Goal: Task Accomplishment & Management: Manage account settings

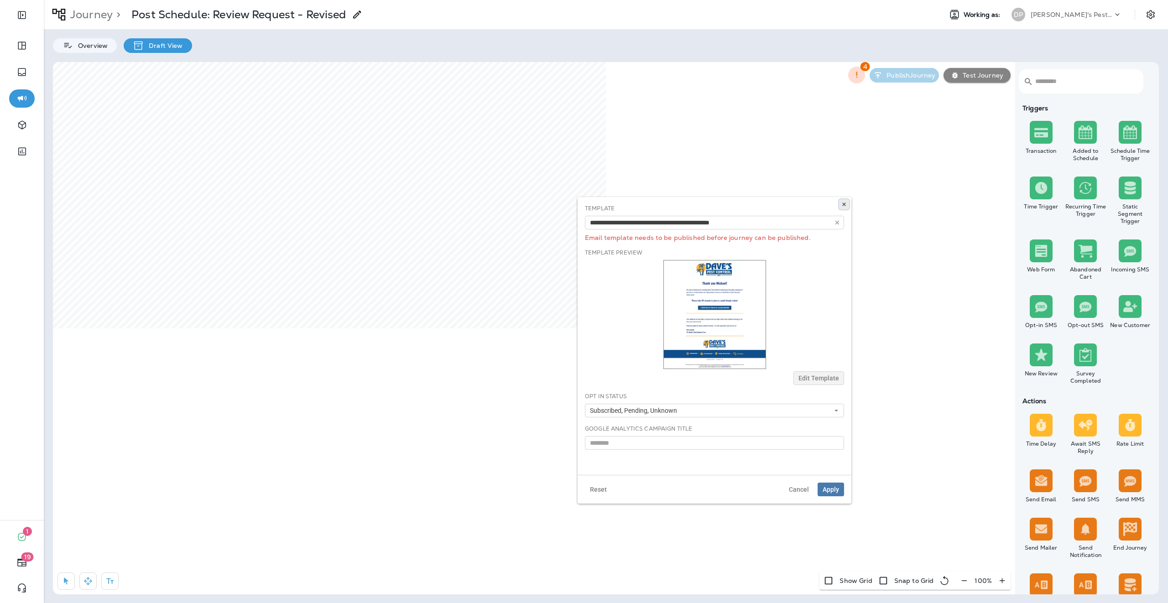
click at [847, 204] on button at bounding box center [844, 204] width 10 height 10
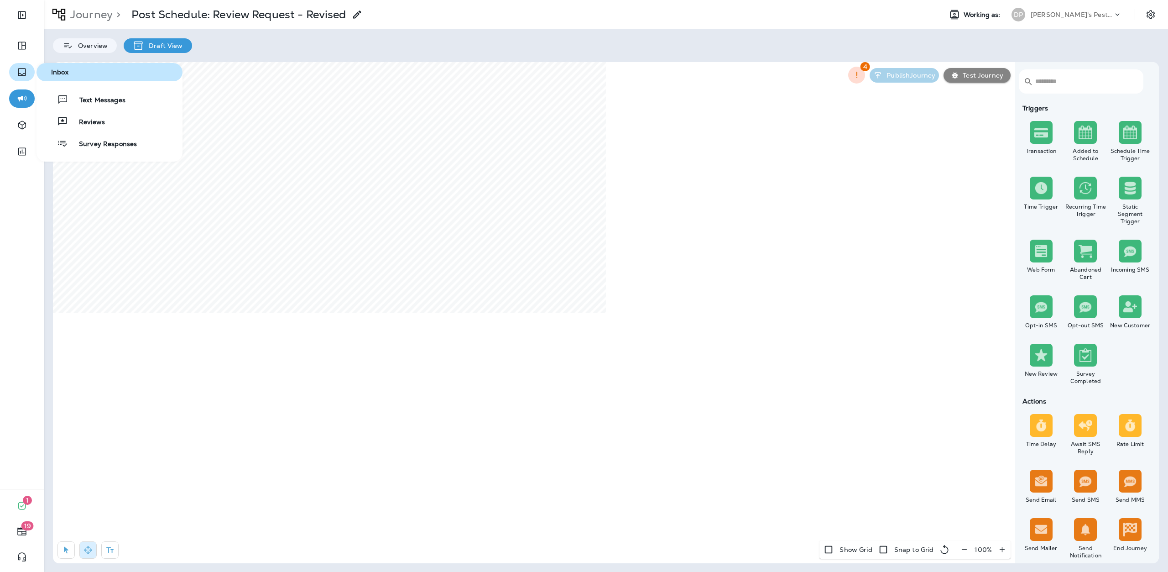
click at [26, 67] on icon "button" at bounding box center [21, 72] width 11 height 11
click at [29, 67] on button "button" at bounding box center [22, 72] width 26 height 18
click at [31, 16] on button "Expand Sidebar" at bounding box center [22, 15] width 26 height 18
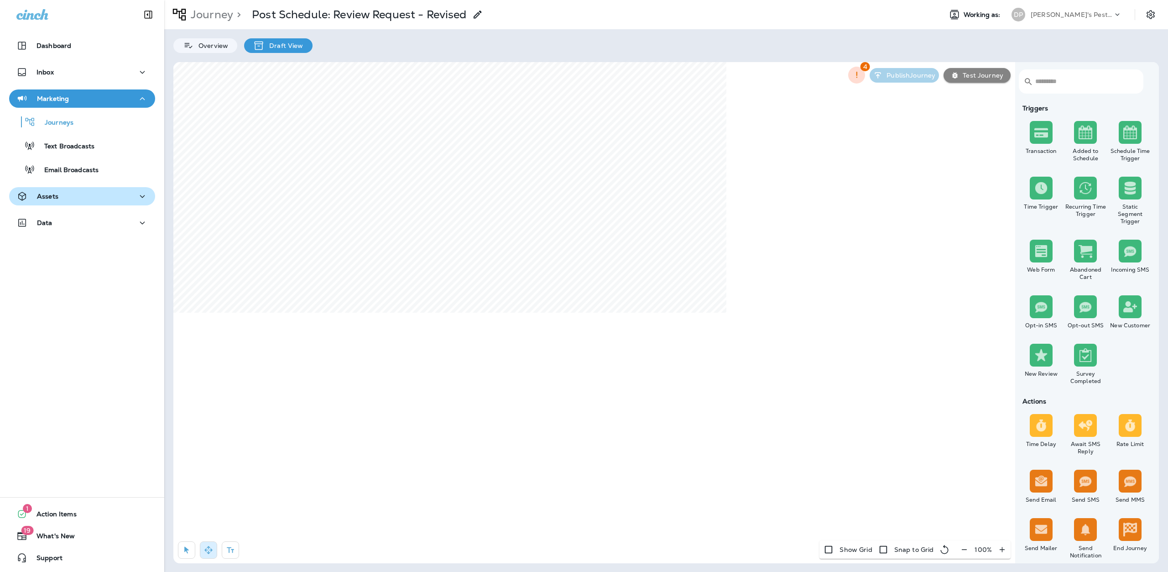
click at [74, 197] on div "Assets" at bounding box center [81, 196] width 131 height 11
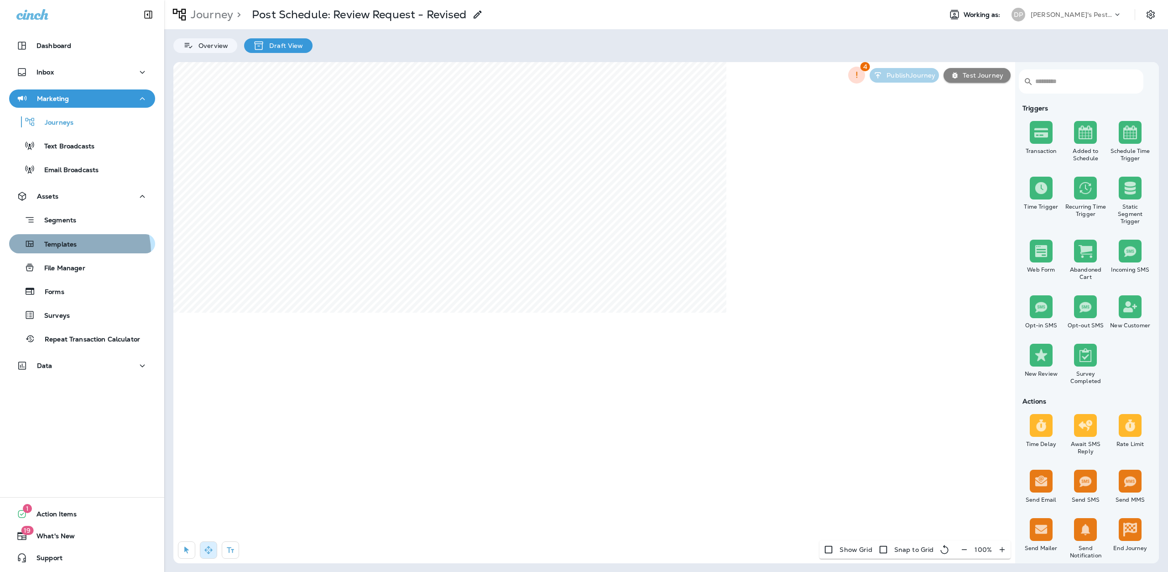
click at [72, 252] on button "Templates" at bounding box center [82, 243] width 146 height 19
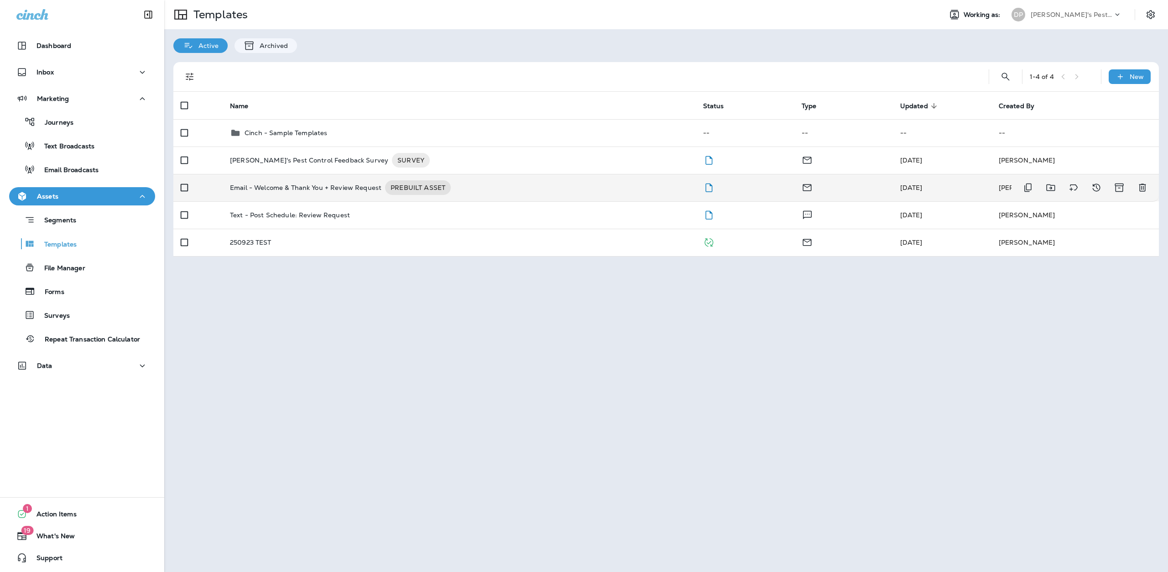
click at [294, 192] on p "Email - Welcome & Thank You + Review Request" at bounding box center [305, 187] width 151 height 15
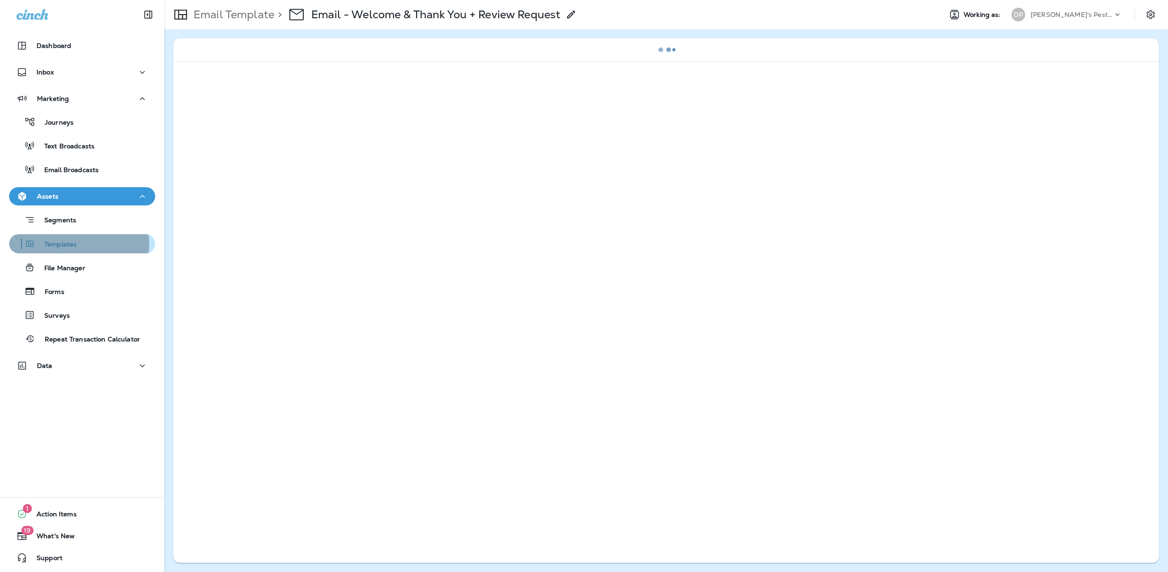
click at [65, 244] on p "Templates" at bounding box center [56, 244] width 42 height 9
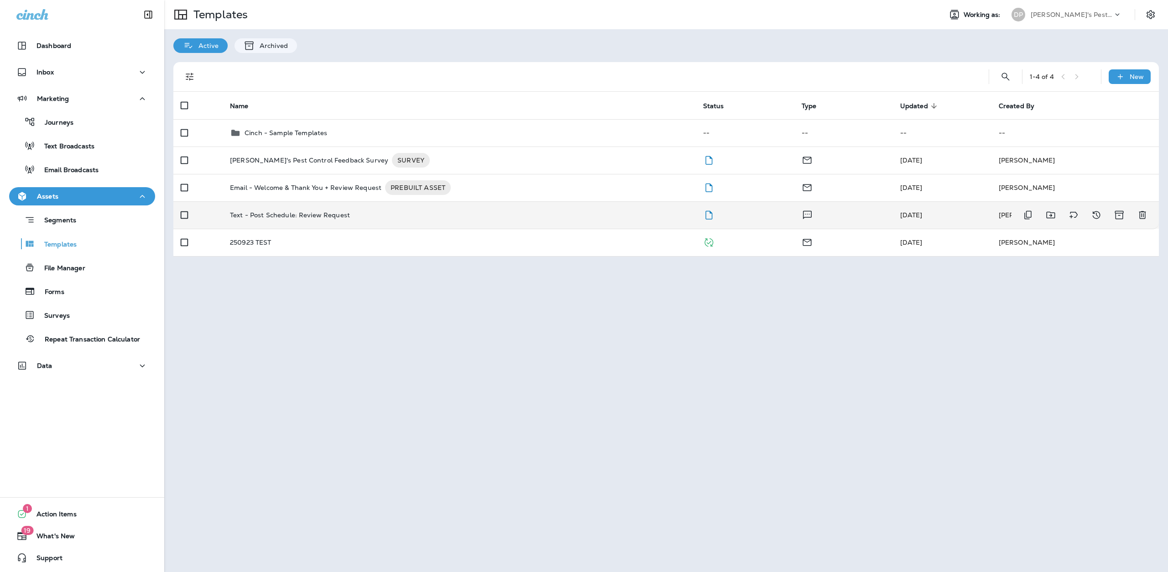
click at [292, 216] on p "Text - Post Schedule: Review Request" at bounding box center [290, 214] width 120 height 7
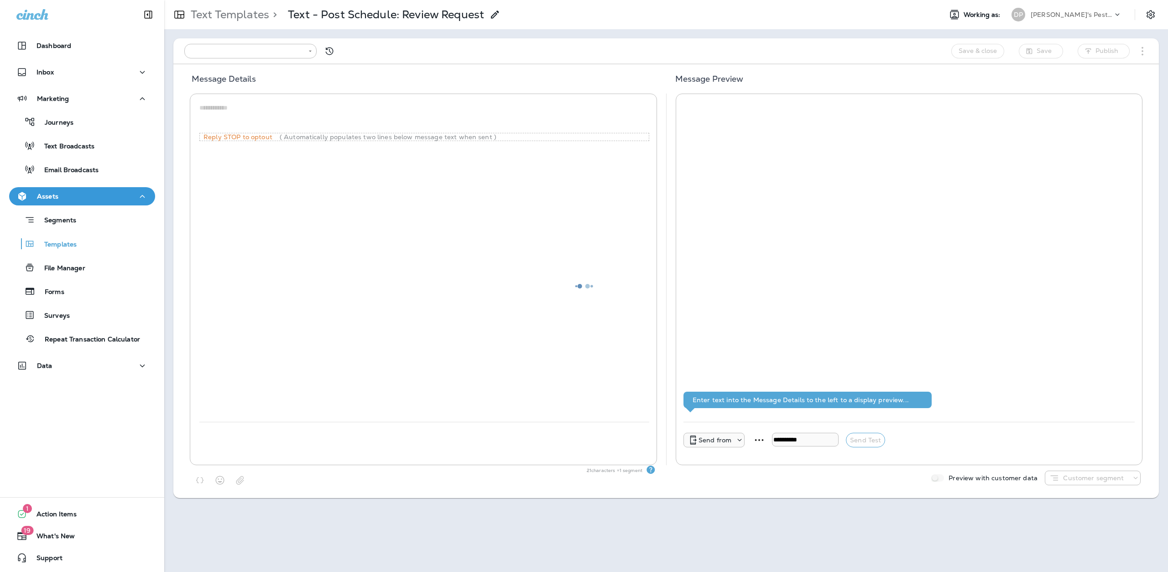
type input "**********"
type textarea "**********"
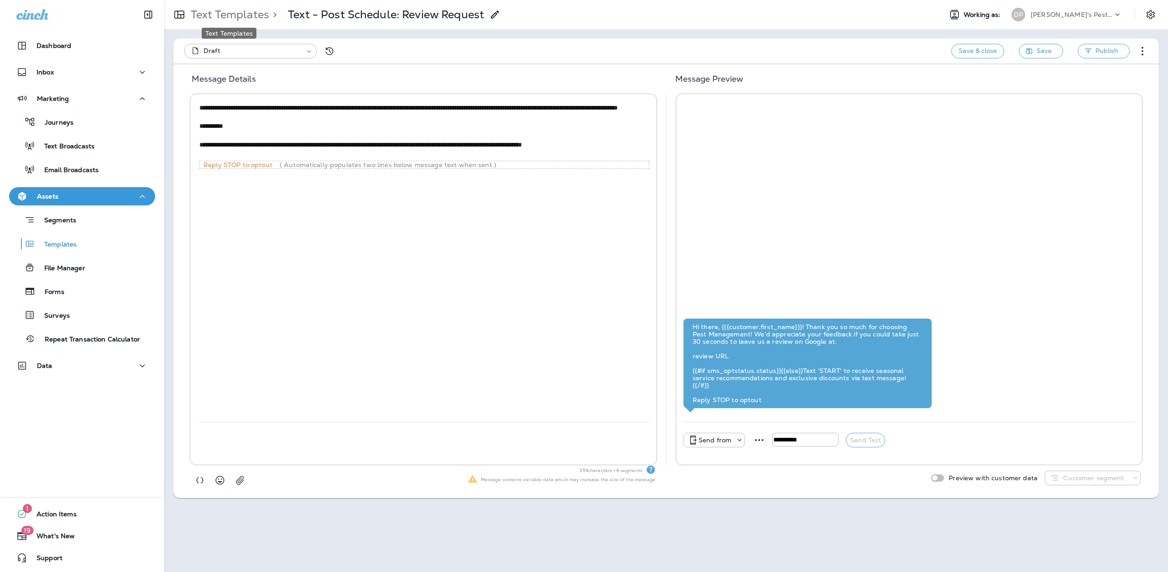
click at [224, 16] on p "Text Templates" at bounding box center [228, 15] width 82 height 14
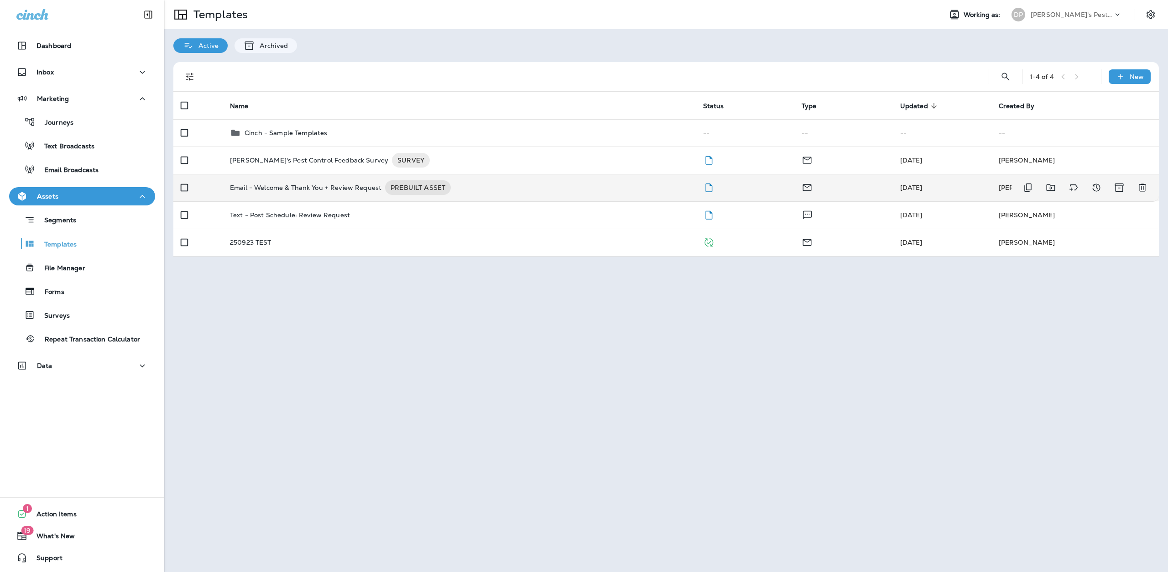
click at [292, 188] on p "Email - Welcome & Thank You + Review Request" at bounding box center [305, 187] width 151 height 15
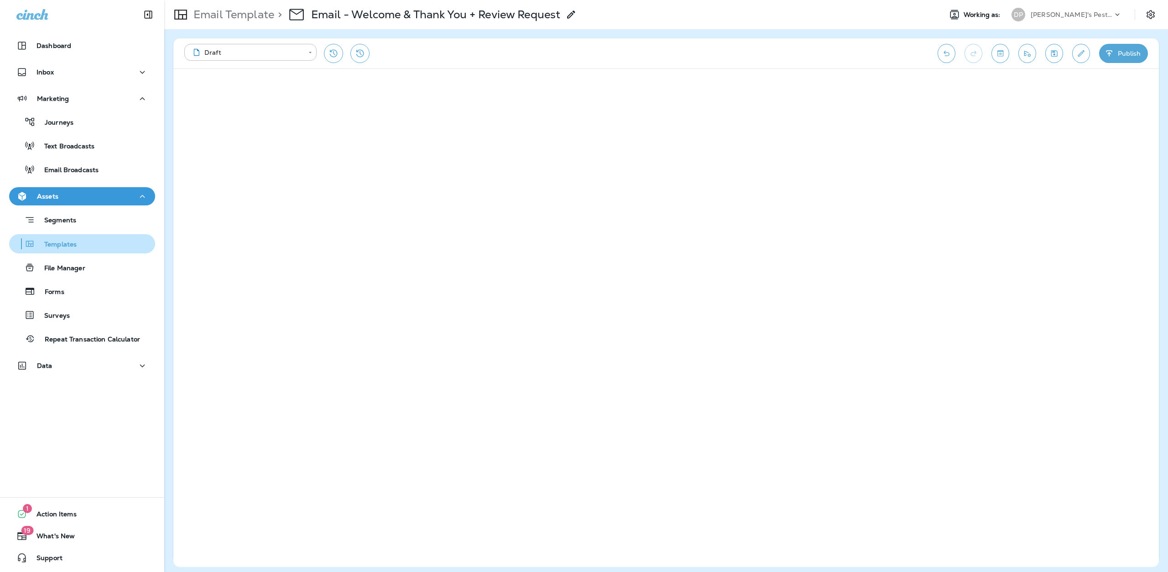
click at [78, 244] on div "Templates" at bounding box center [82, 244] width 139 height 14
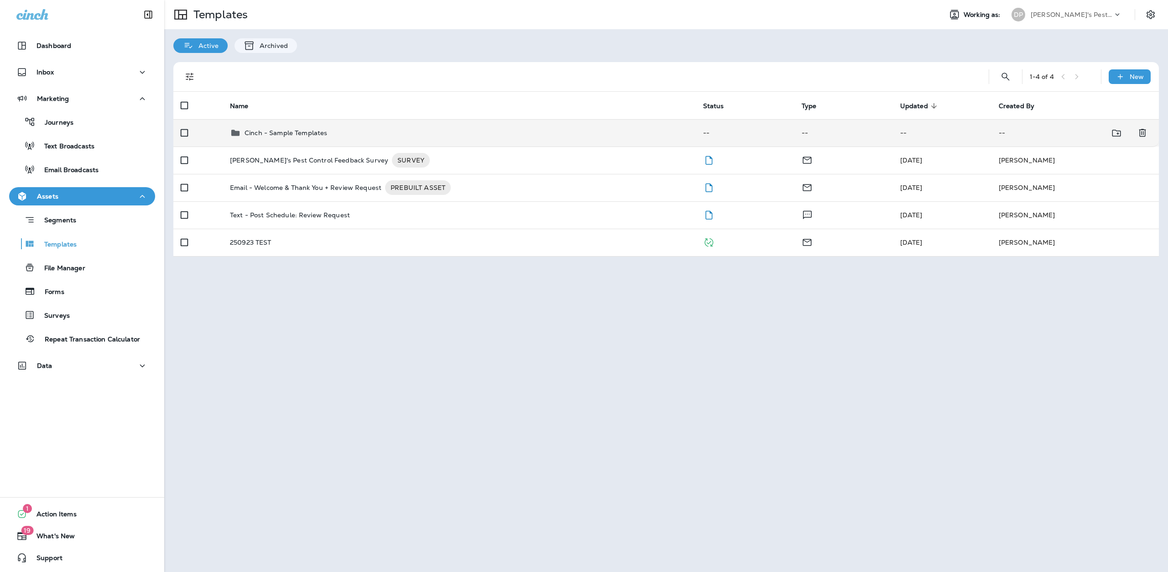
click at [305, 141] on td "Cinch - Sample Templates" at bounding box center [459, 132] width 473 height 27
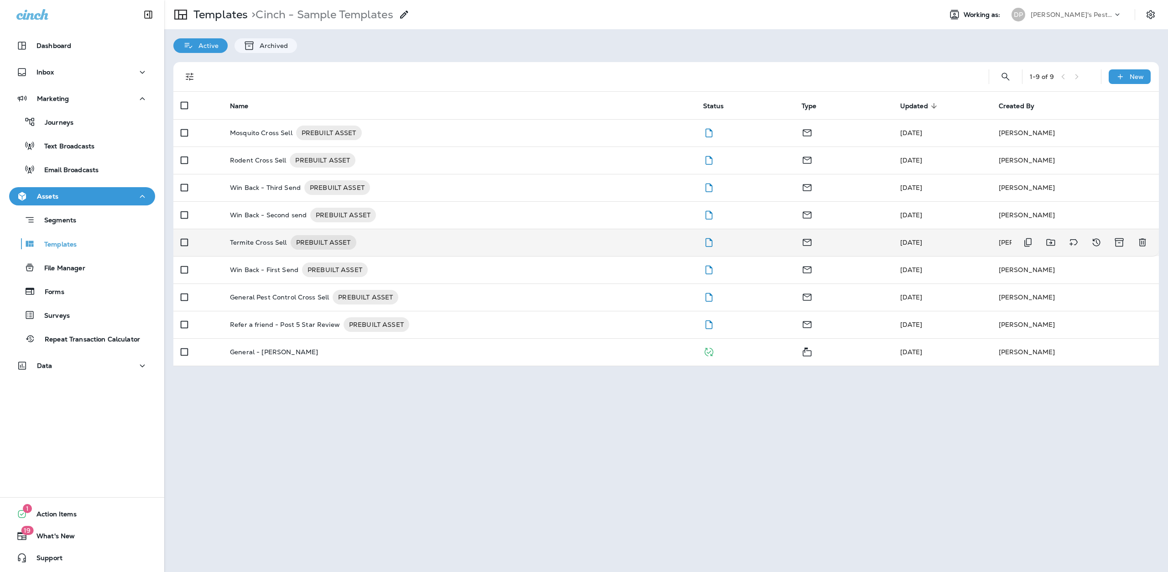
click at [275, 241] on p "Termite Cross Sell" at bounding box center [258, 242] width 57 height 15
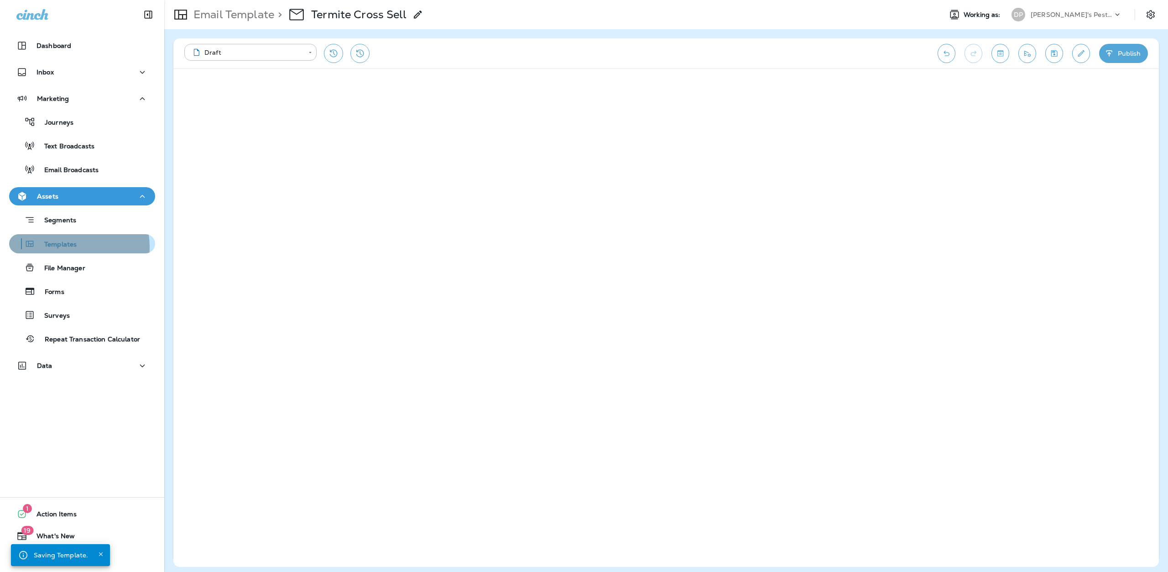
click at [69, 247] on p "Templates" at bounding box center [56, 244] width 42 height 9
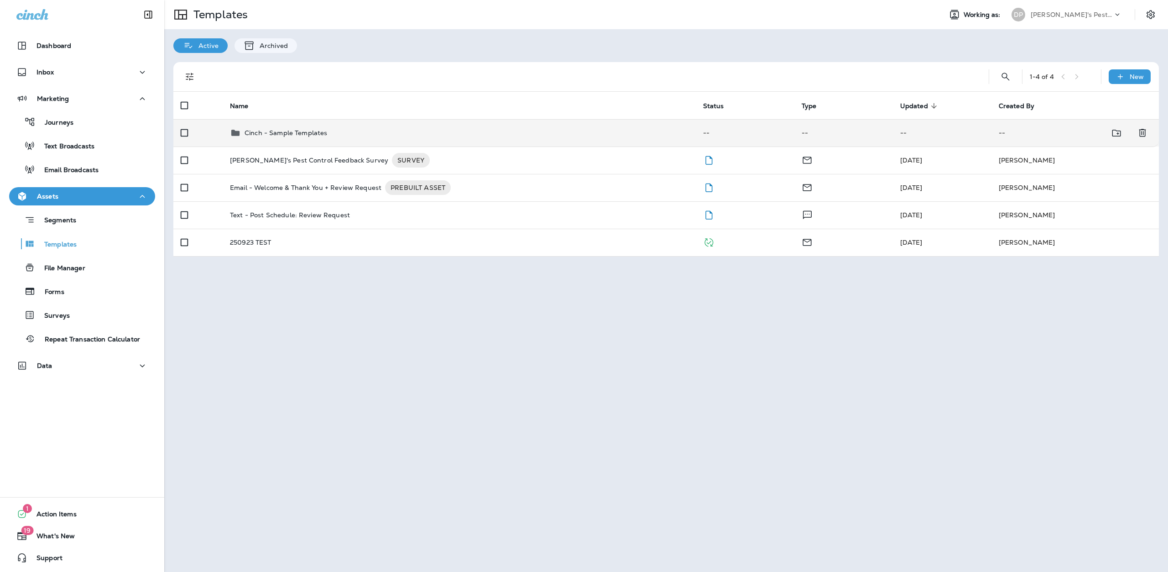
click at [299, 127] on div "Cinch - Sample Templates" at bounding box center [286, 132] width 83 height 11
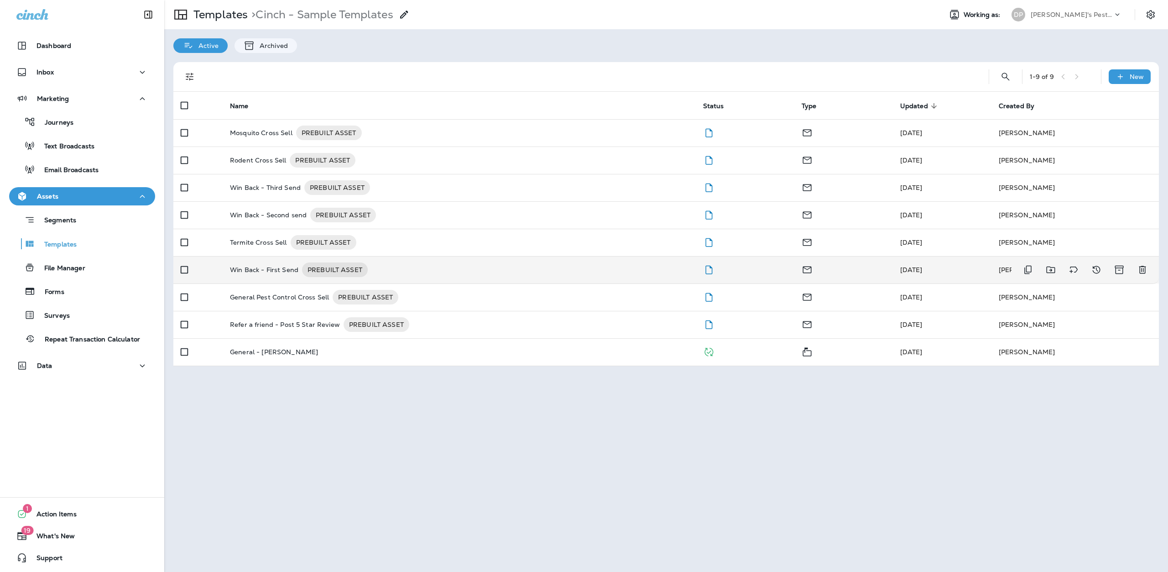
click at [255, 266] on p "Win Back - First Send" at bounding box center [264, 269] width 68 height 15
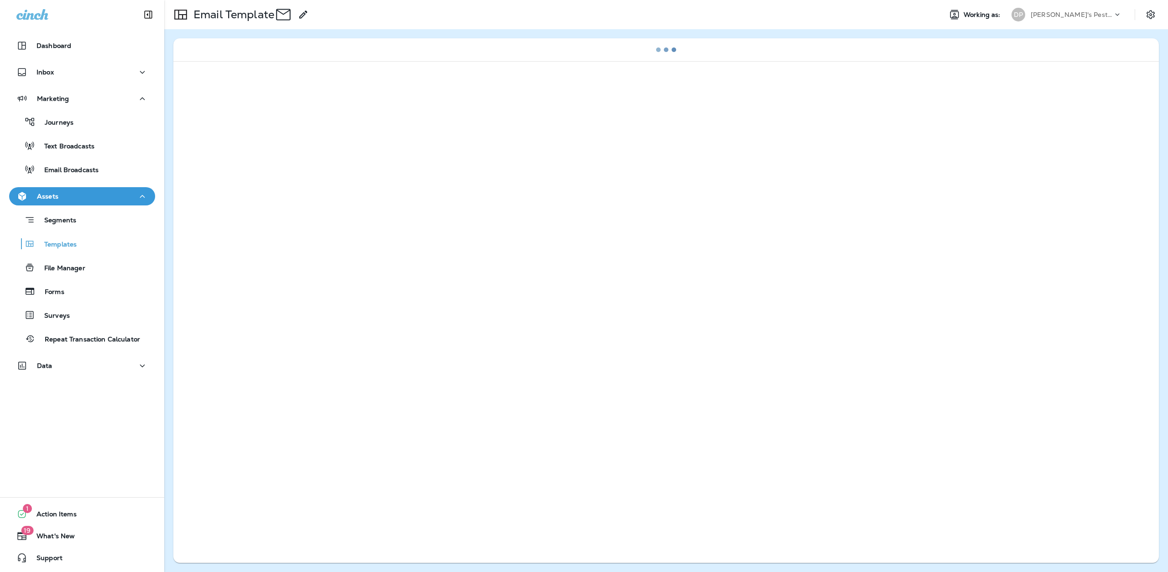
click at [256, 266] on div at bounding box center [666, 310] width 986 height 498
